Goal: Find specific page/section: Find specific page/section

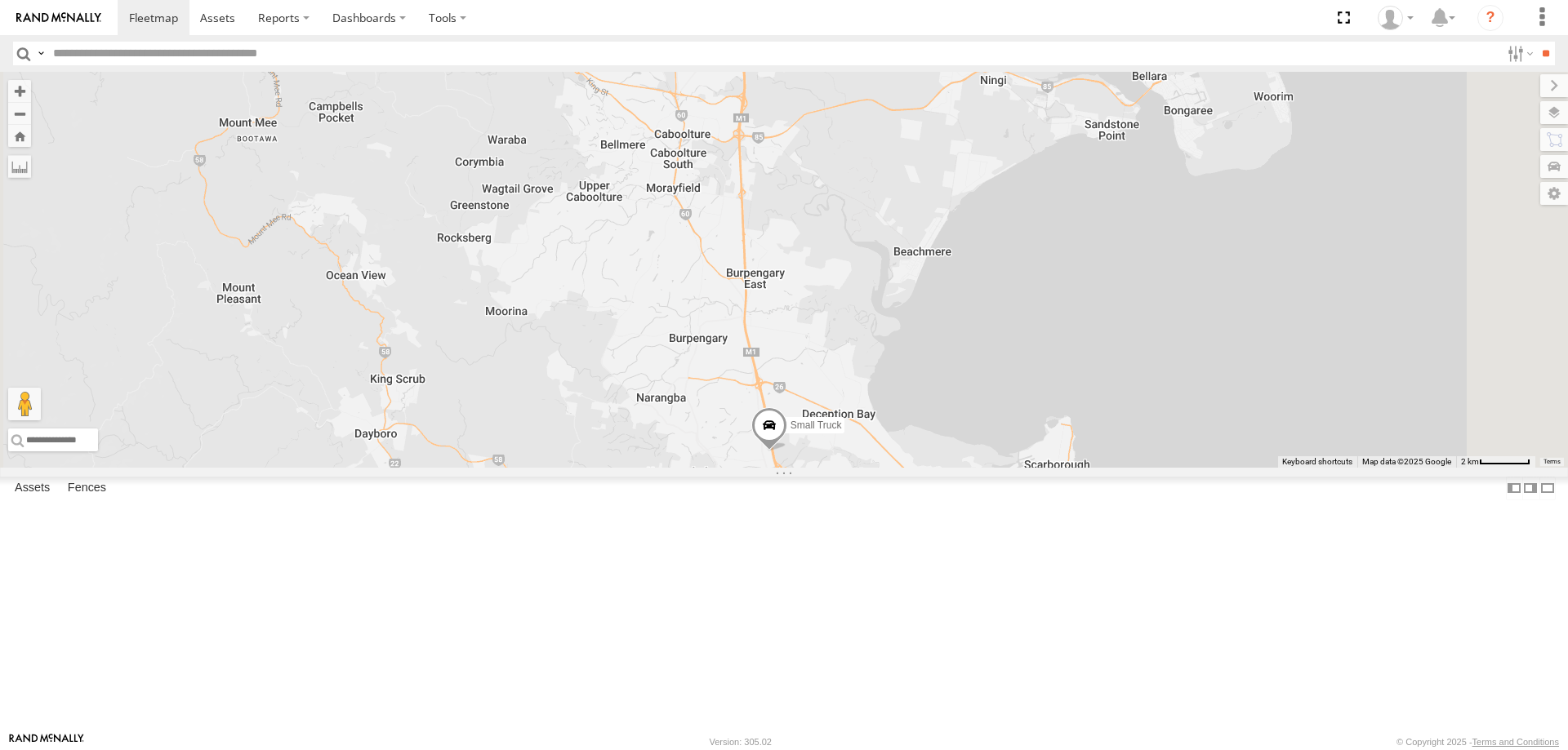
drag, startPoint x: 970, startPoint y: 629, endPoint x: 939, endPoint y: 540, distance: 94.2
click at [939, 468] on div "Delivery Truck cruise Small Truck" at bounding box center [784, 269] width 1568 height 396
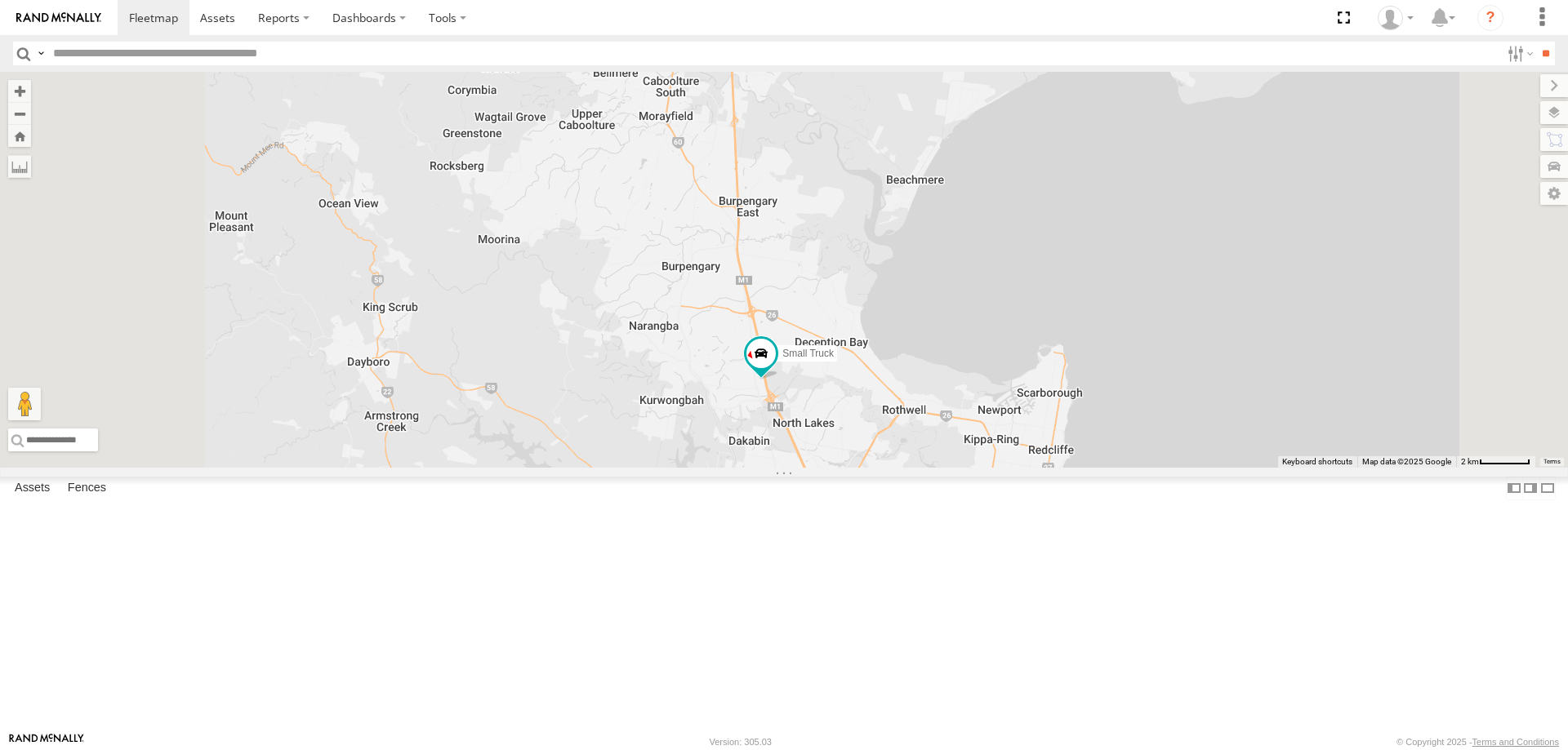
drag, startPoint x: 1007, startPoint y: 435, endPoint x: 1017, endPoint y: 620, distance: 185.3
click at [1017, 468] on div "Delivery Truck cruise Small Truck" at bounding box center [784, 269] width 1568 height 396
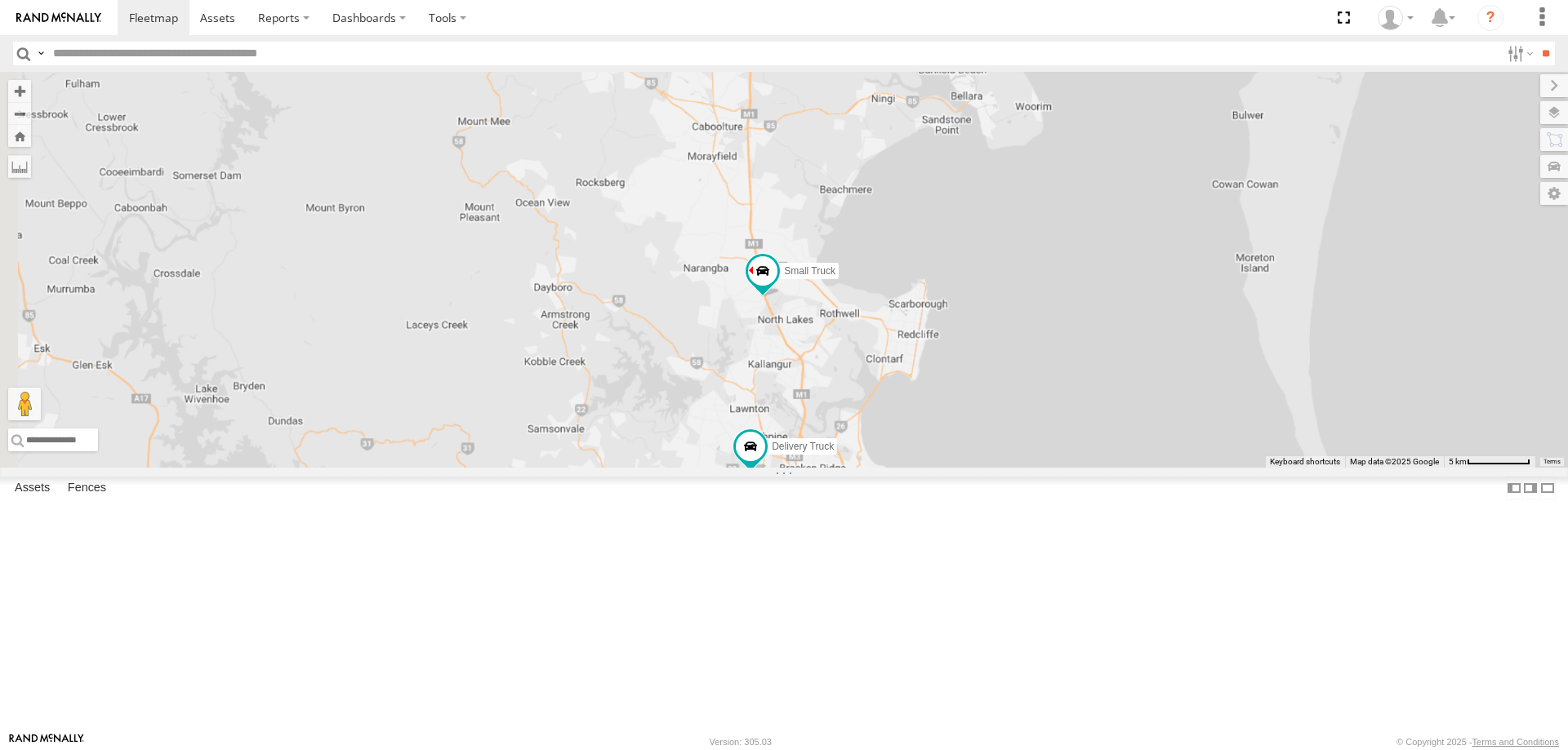
drag, startPoint x: 988, startPoint y: 457, endPoint x: 970, endPoint y: 398, distance: 61.7
click at [970, 398] on div "Delivery Truck cruise Small Truck" at bounding box center [784, 269] width 1568 height 396
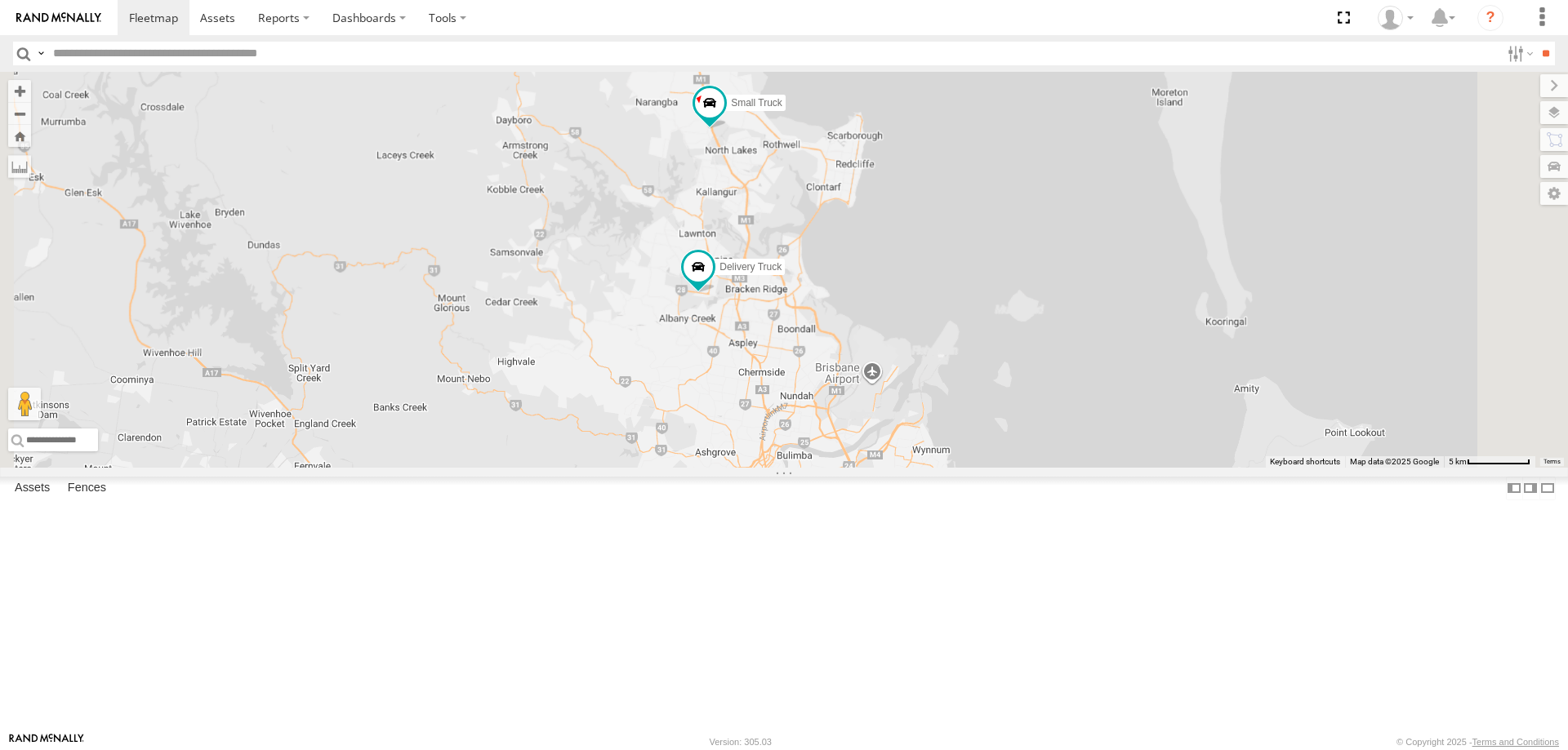
drag, startPoint x: 1050, startPoint y: 702, endPoint x: 1017, endPoint y: 623, distance: 85.6
click at [1017, 468] on div "Delivery Truck cruise Small Truck" at bounding box center [784, 269] width 1568 height 396
